Goal: Information Seeking & Learning: Learn about a topic

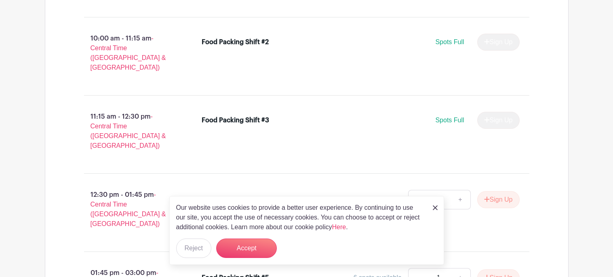
scroll to position [606, 0]
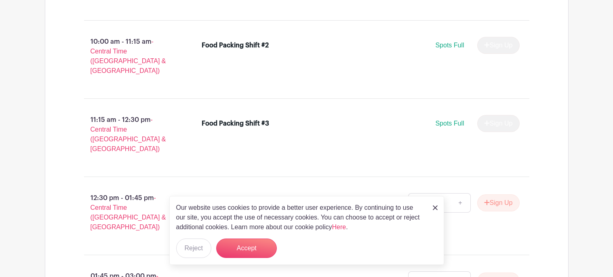
click at [436, 205] on img at bounding box center [435, 207] width 5 height 5
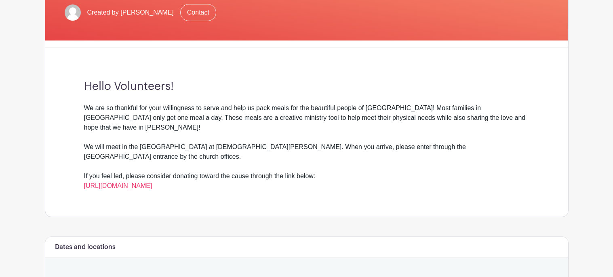
scroll to position [184, 0]
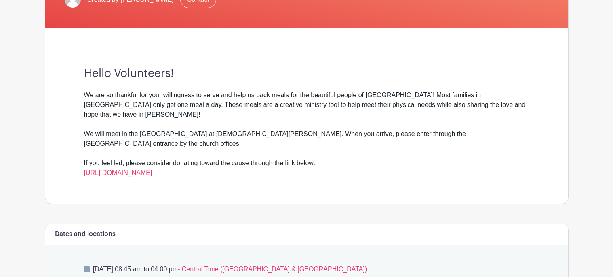
drag, startPoint x: 346, startPoint y: 91, endPoint x: 426, endPoint y: 173, distance: 114.4
click at [426, 173] on div "Hello Volunteers! We are so thankful for your willingness to serve and help us …" at bounding box center [307, 122] width 484 height 163
drag, startPoint x: 426, startPoint y: 171, endPoint x: 307, endPoint y: 37, distance: 179.6
click at [307, 37] on div "Vrdur Foundation Feeding Bodies, Reaching Souls. Created by [PERSON_NAME] Conta…" at bounding box center [307, 42] width 524 height 323
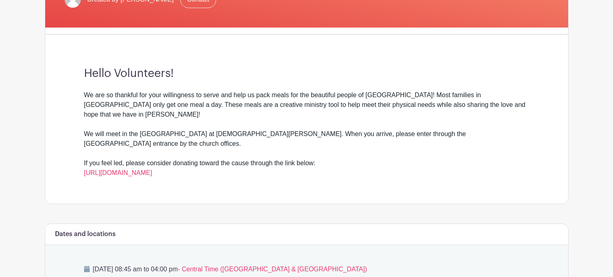
click at [300, 83] on div "Hello Volunteers! We are so thankful for your willingness to serve and help us …" at bounding box center [307, 122] width 484 height 163
drag, startPoint x: 300, startPoint y: 83, endPoint x: 336, endPoint y: 145, distance: 72.1
click at [336, 145] on div "Hello Volunteers! We are so thankful for your willingness to serve and help us …" at bounding box center [307, 122] width 484 height 163
click at [336, 145] on div "We are so thankful for your willingness to serve and help us pack meals for the…" at bounding box center [307, 133] width 446 height 87
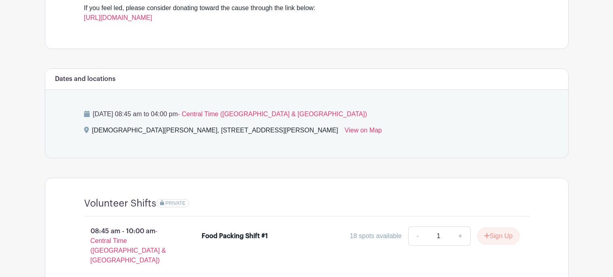
scroll to position [341, 0]
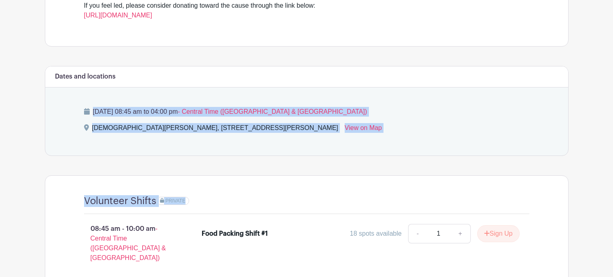
drag, startPoint x: 67, startPoint y: 90, endPoint x: 290, endPoint y: 162, distance: 234.2
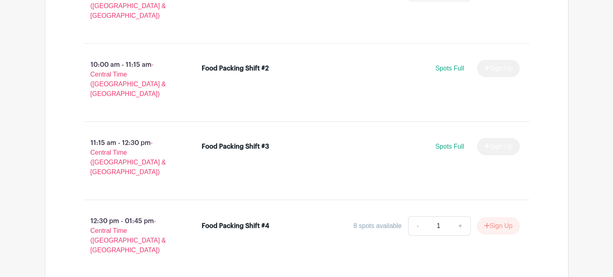
scroll to position [585, 0]
